Goal: Task Accomplishment & Management: Manage account settings

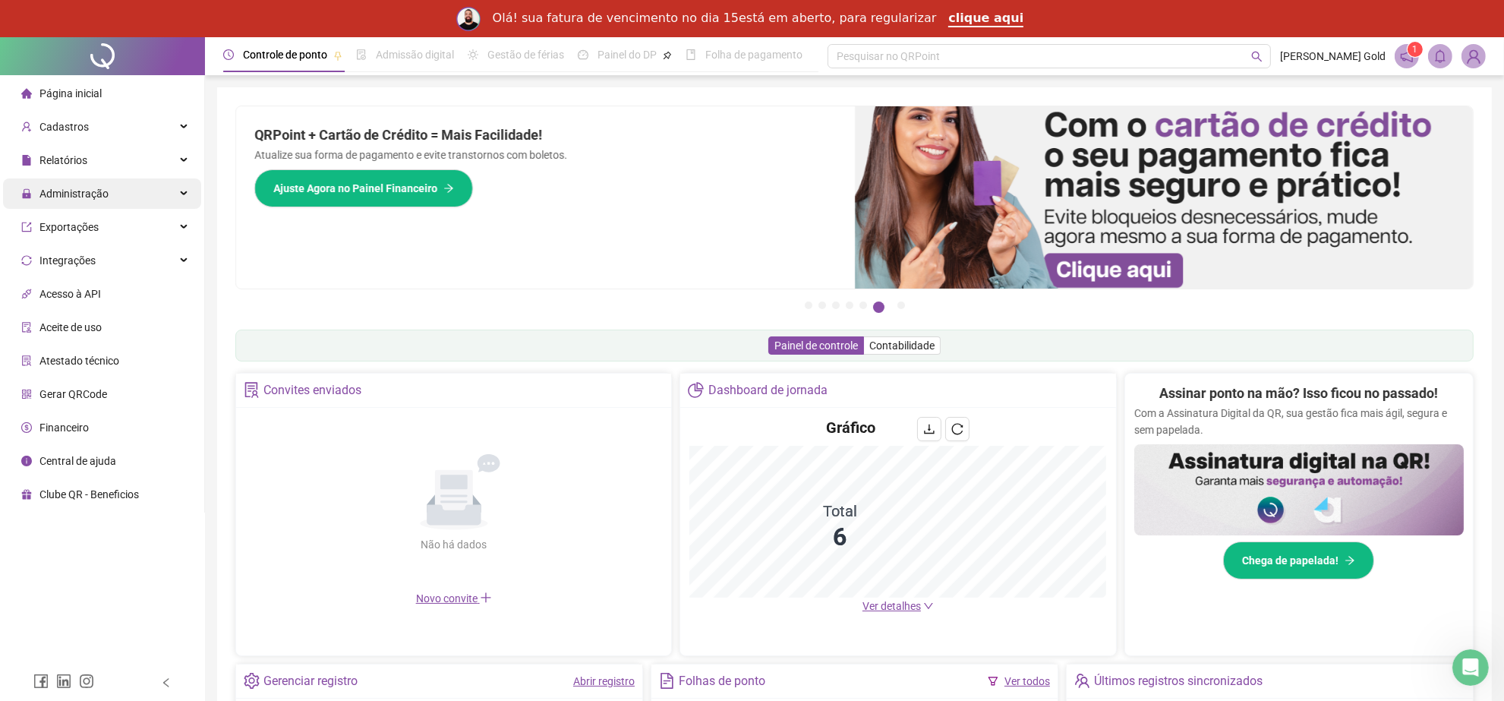
click at [81, 198] on span "Administração" at bounding box center [73, 194] width 69 height 12
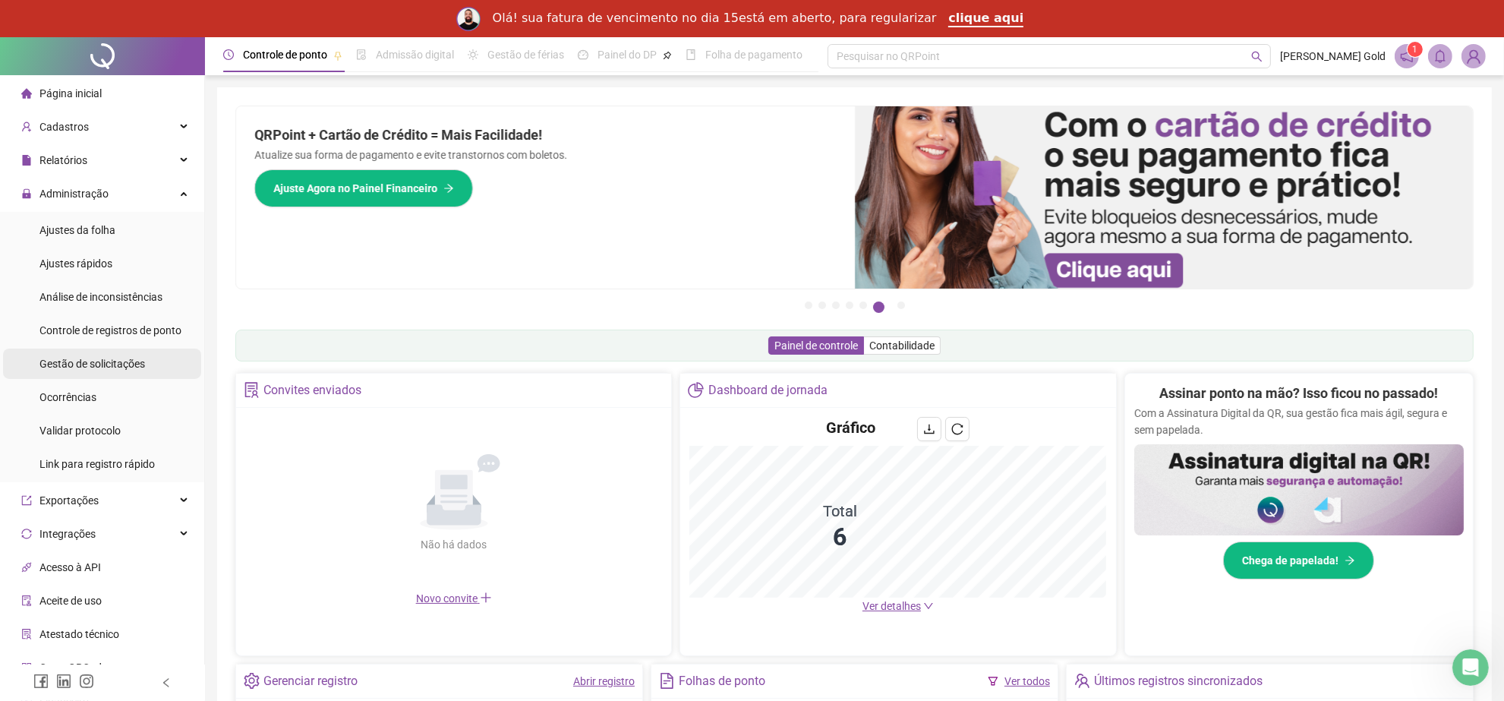
click at [115, 367] on span "Gestão de solicitações" at bounding box center [92, 364] width 106 height 12
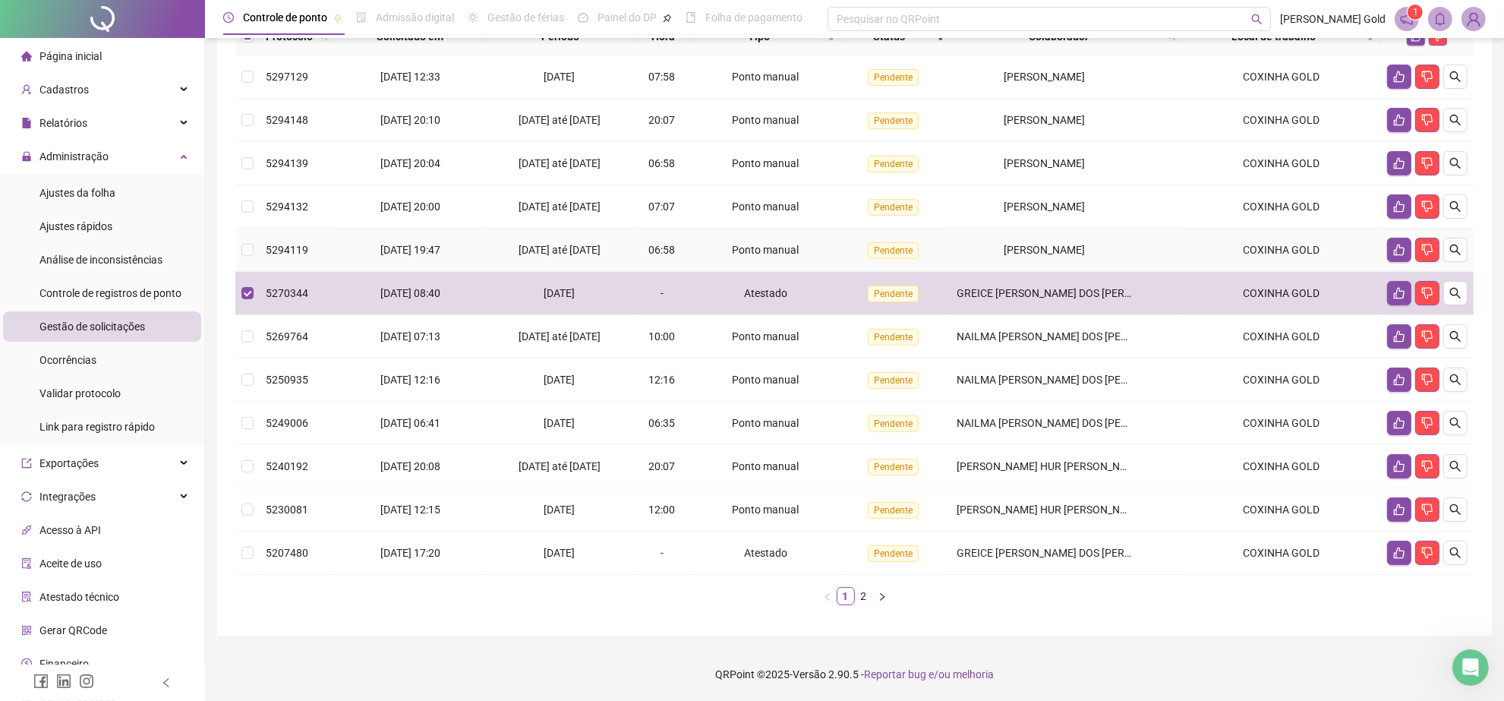
scroll to position [191, 0]
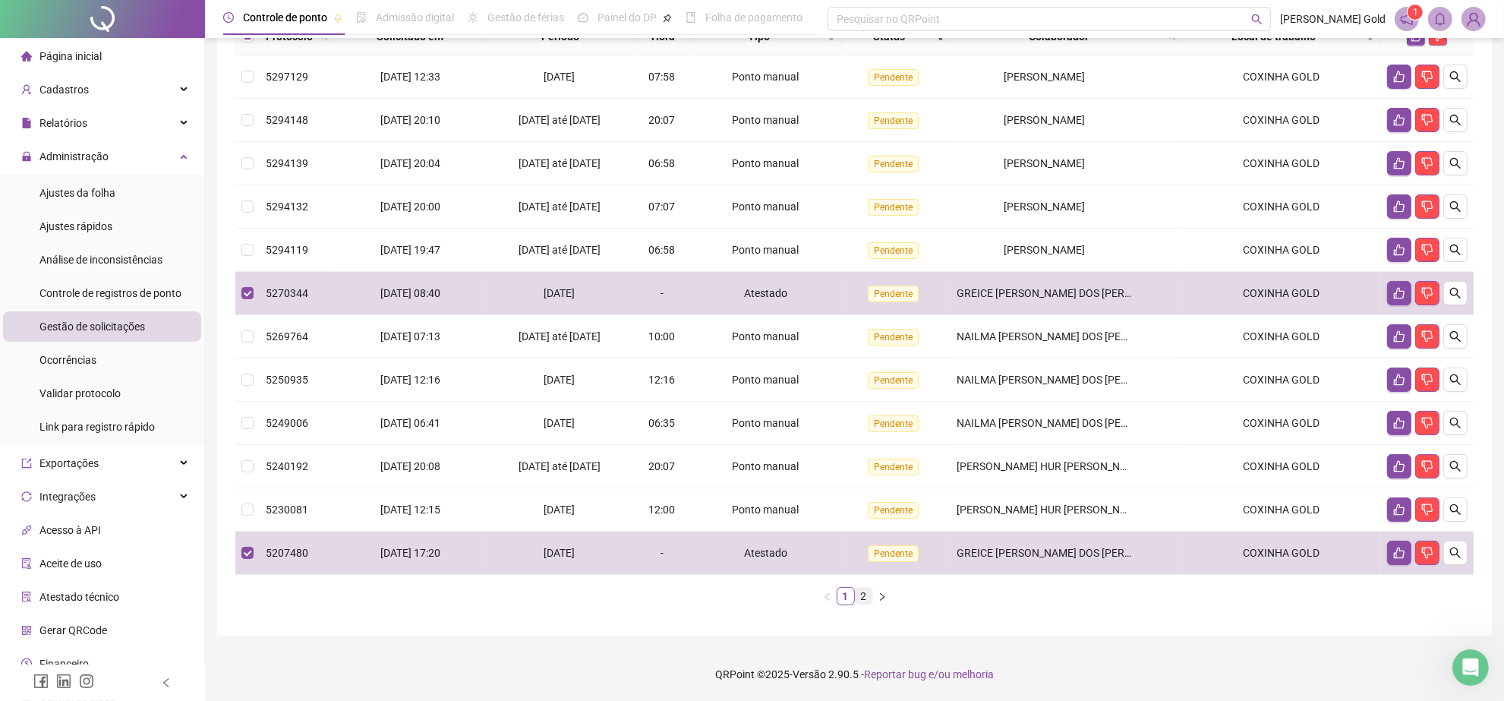
click at [866, 597] on link "2" at bounding box center [864, 596] width 17 height 17
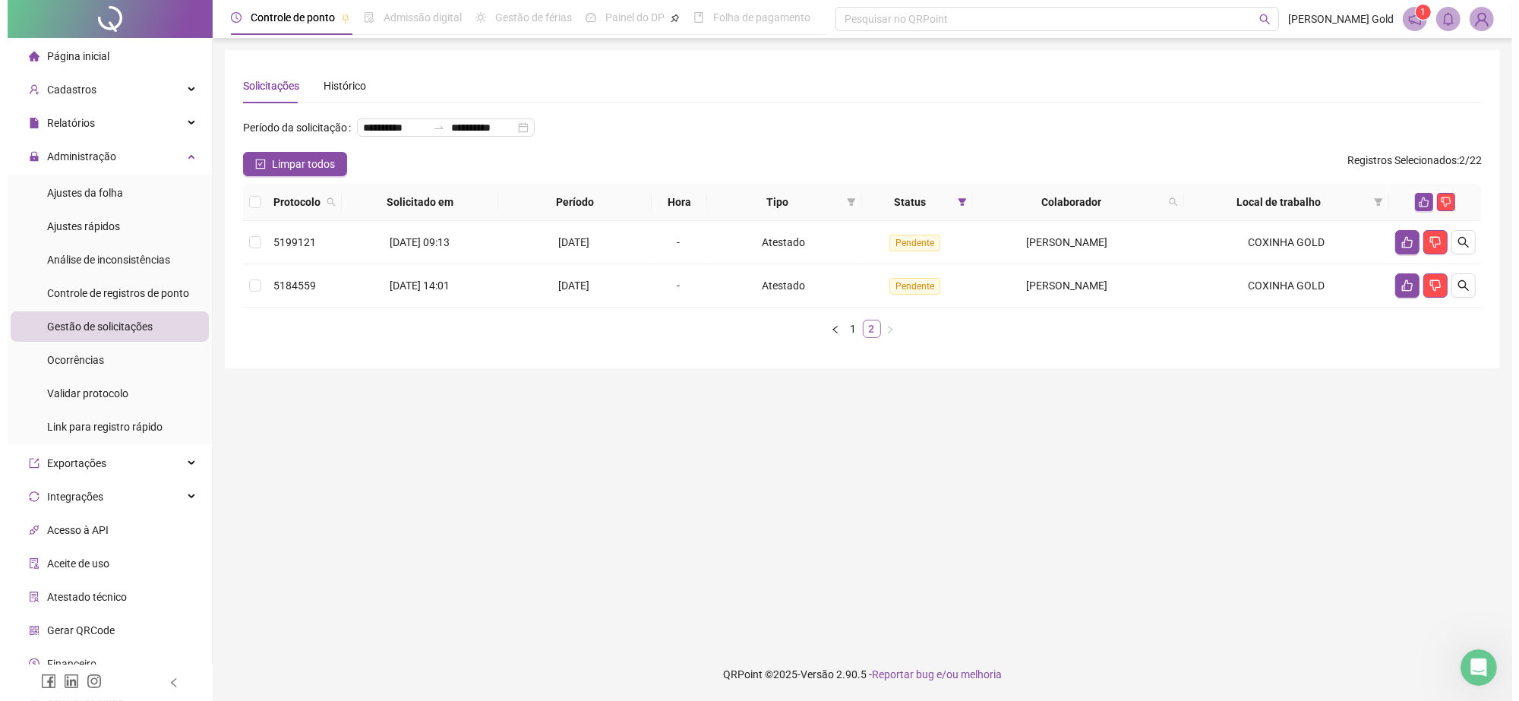
scroll to position [0, 0]
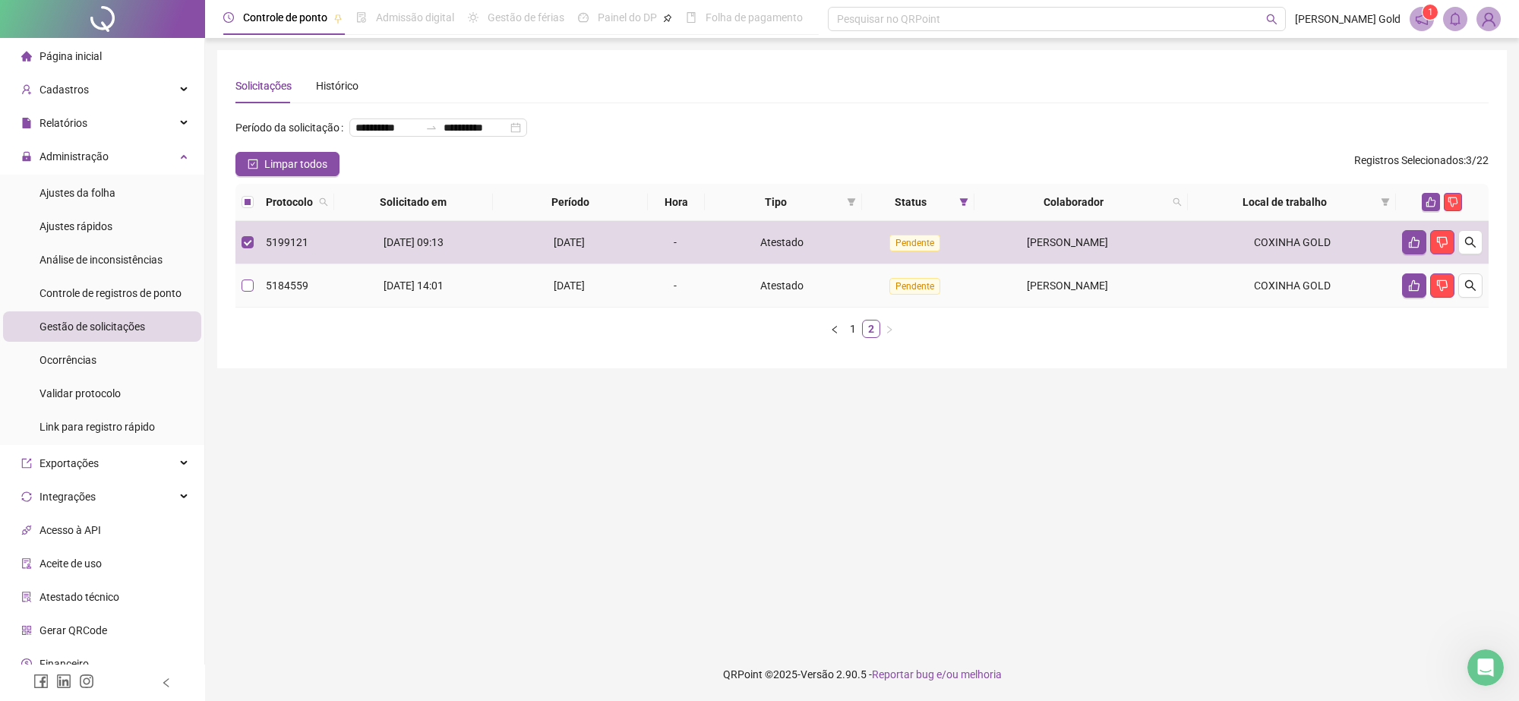
click at [243, 294] on label at bounding box center [247, 285] width 12 height 17
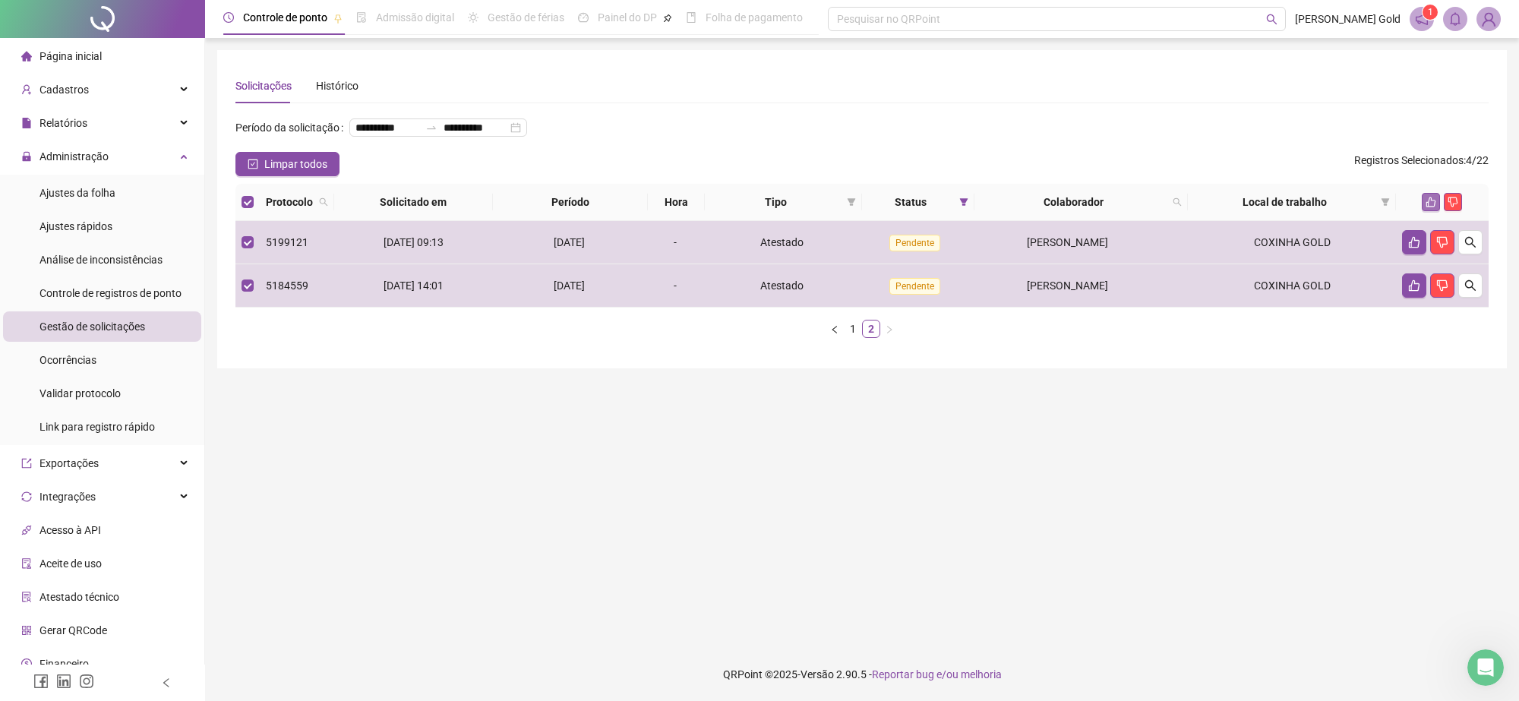
click at [1428, 207] on icon "like" at bounding box center [1431, 202] width 10 height 10
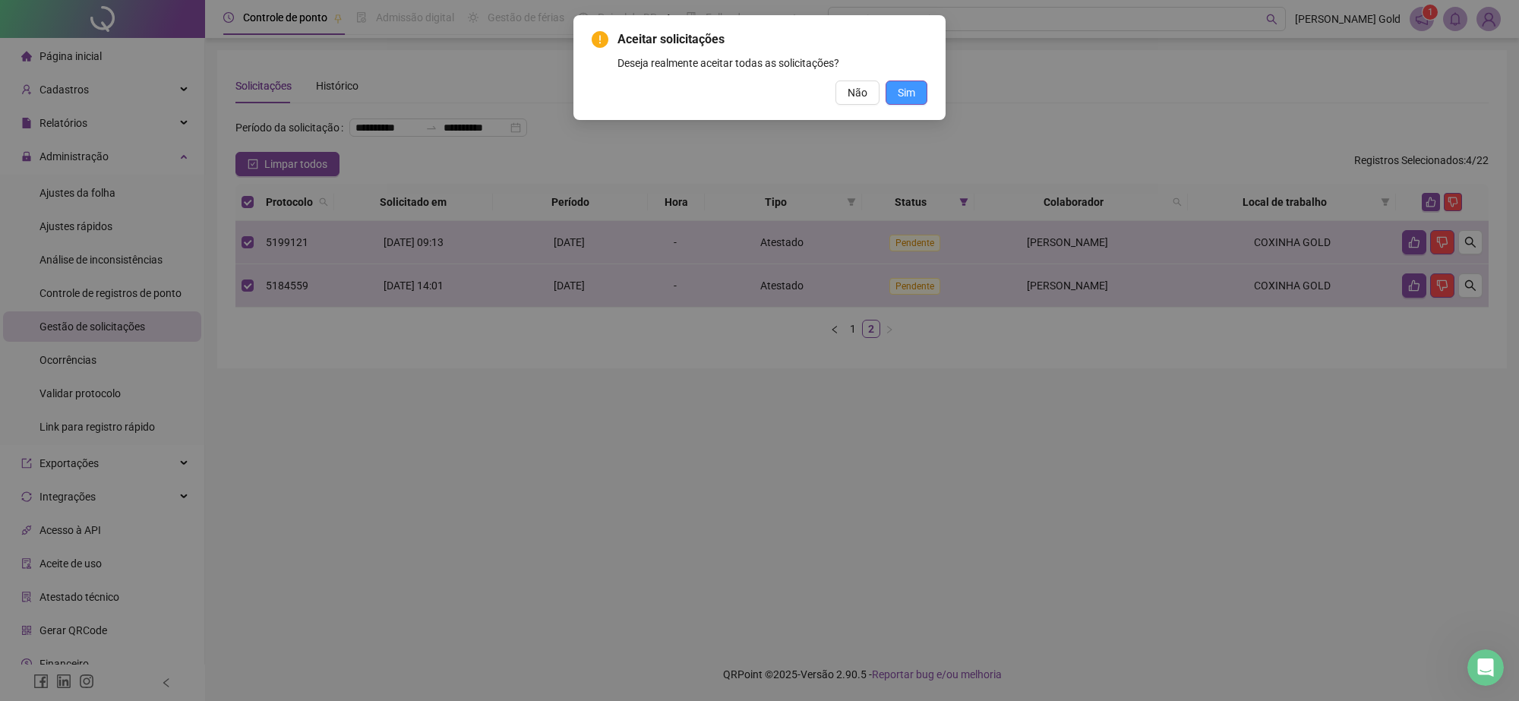
click at [898, 87] on span "Sim" at bounding box center [906, 92] width 17 height 17
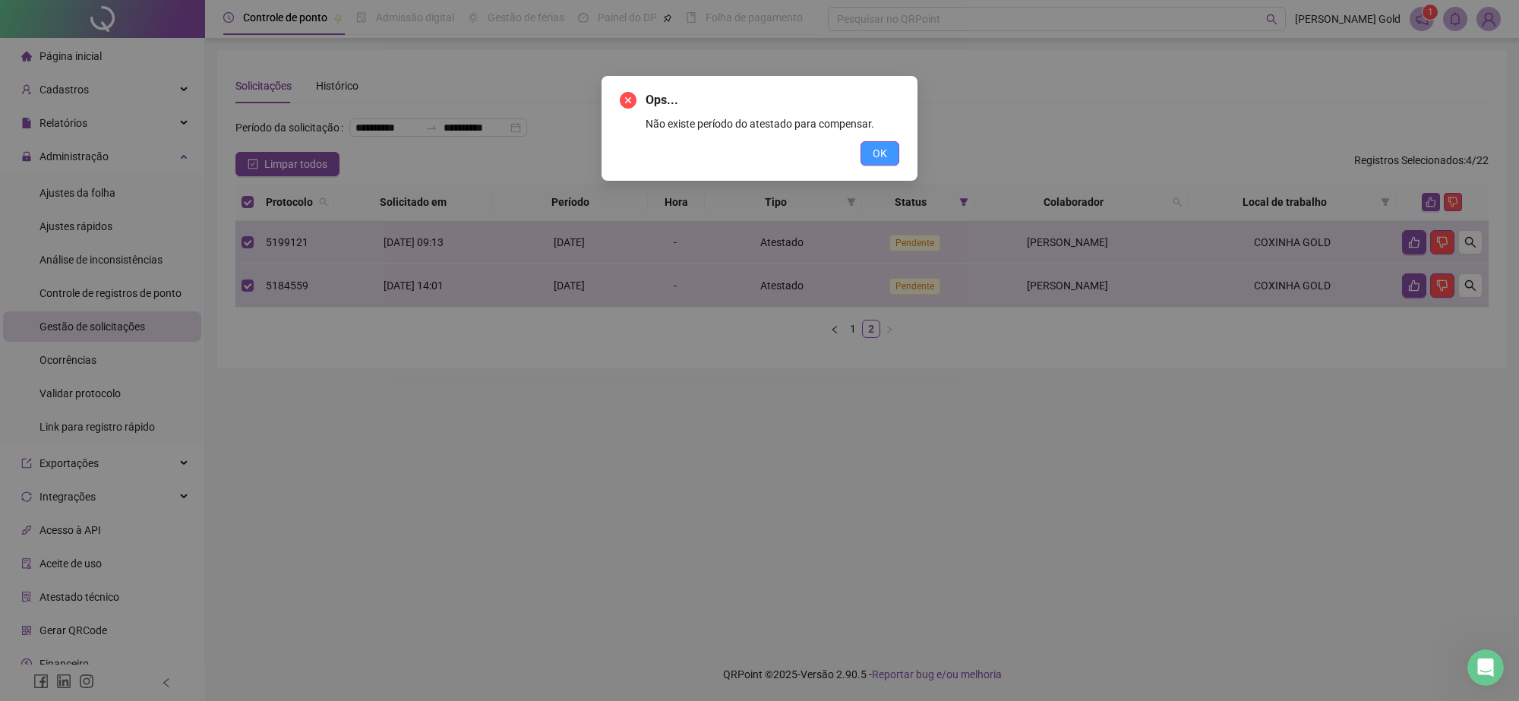
click at [878, 147] on span "OK" at bounding box center [879, 153] width 14 height 17
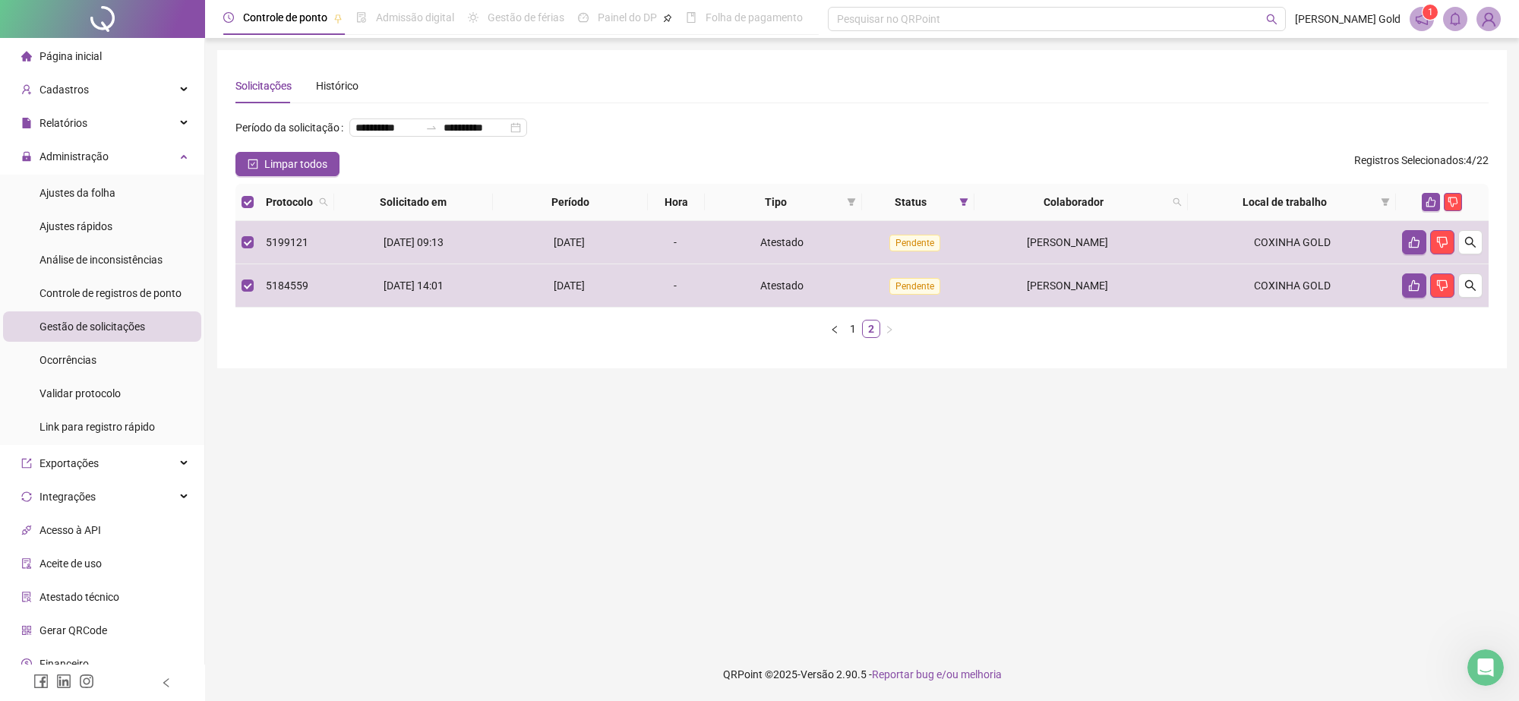
click at [522, 137] on div "**********" at bounding box center [449, 127] width 200 height 18
